Goal: Task Accomplishment & Management: Manage account settings

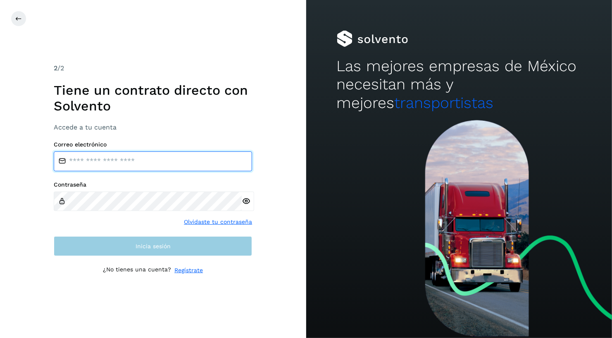
type input "**********"
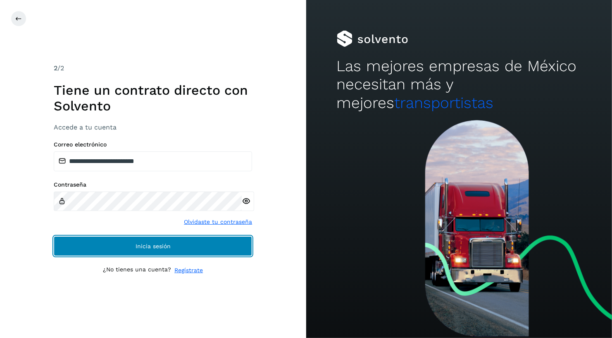
click at [144, 242] on button "Inicia sesión" at bounding box center [153, 246] width 198 height 20
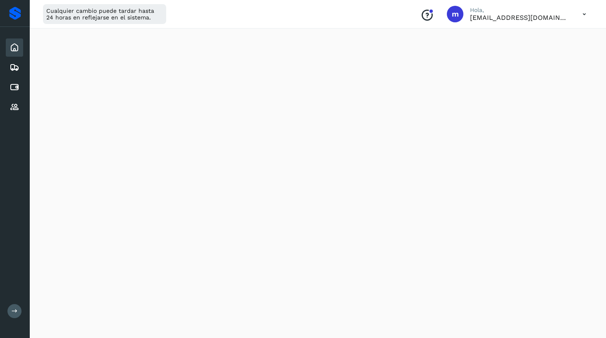
scroll to position [110, 0]
